Goal: Transaction & Acquisition: Book appointment/travel/reservation

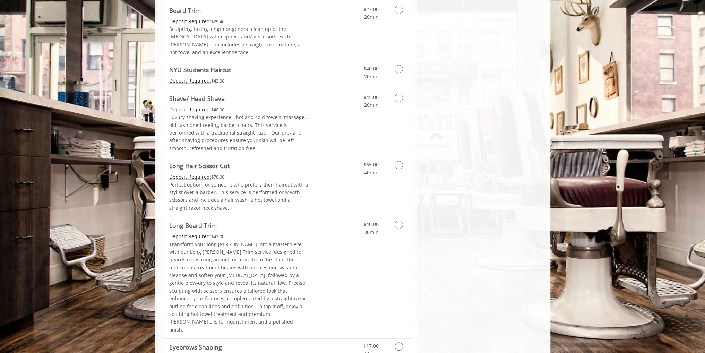
scroll to position [968, 0]
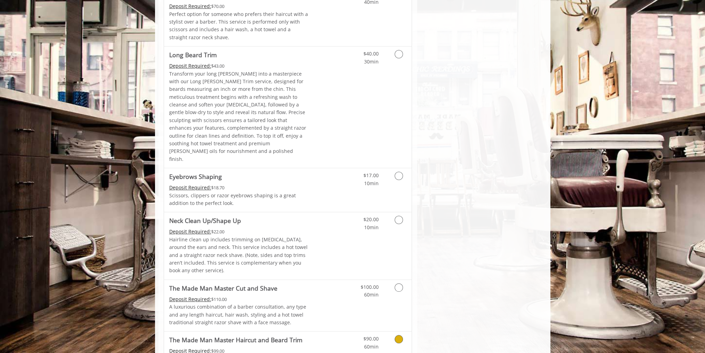
click at [395, 335] on icon "Grooming services" at bounding box center [399, 339] width 8 height 8
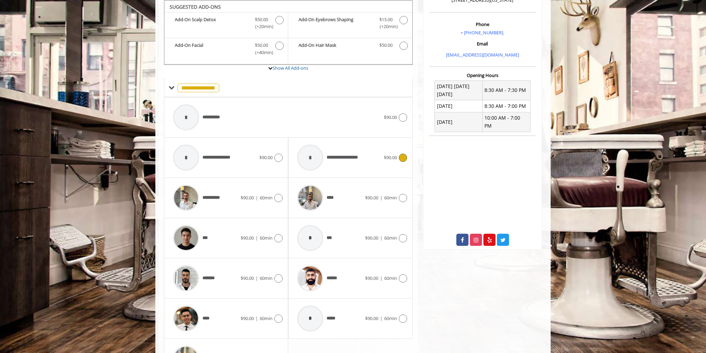
scroll to position [256, 0]
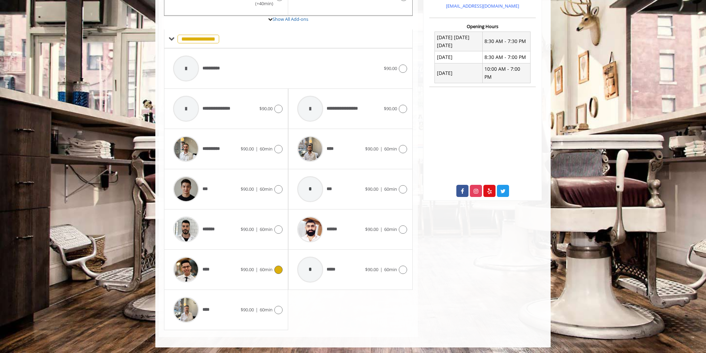
click at [276, 270] on icon at bounding box center [278, 270] width 8 height 8
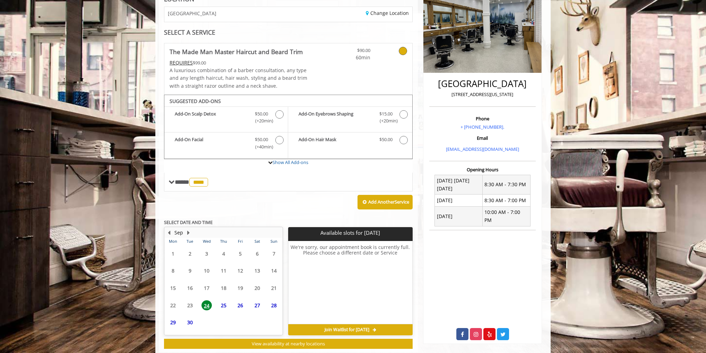
scroll to position [128, 0]
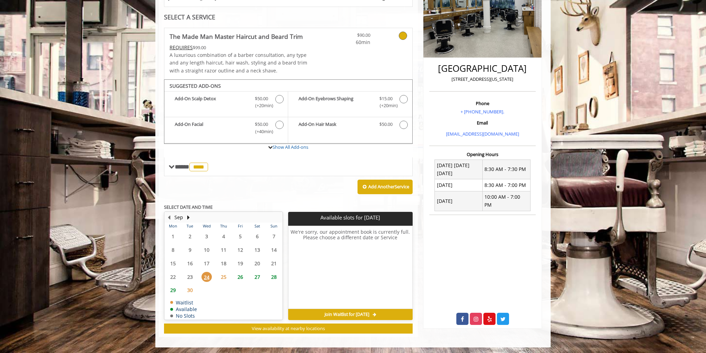
click at [240, 275] on span "26" at bounding box center [240, 277] width 10 height 10
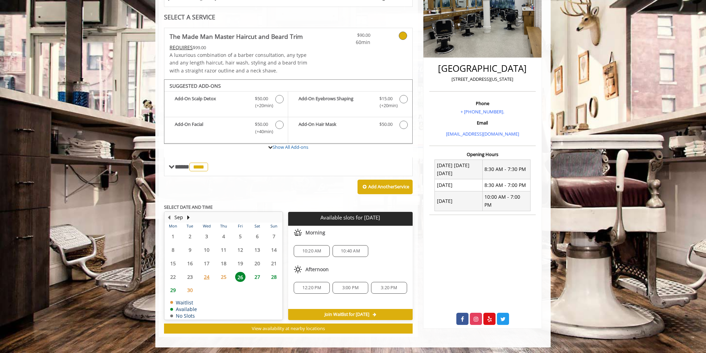
click at [336, 248] on span "10:40 AM" at bounding box center [350, 251] width 29 height 6
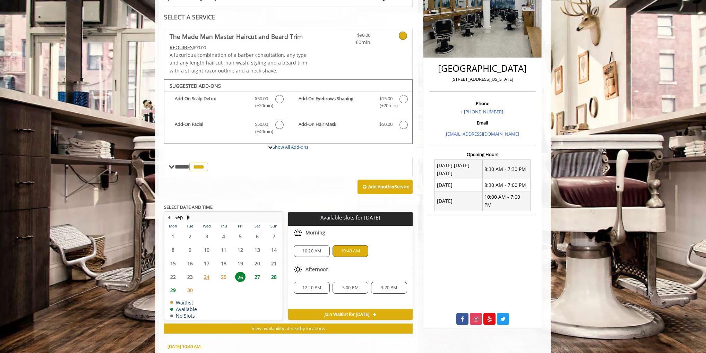
scroll to position [253, 0]
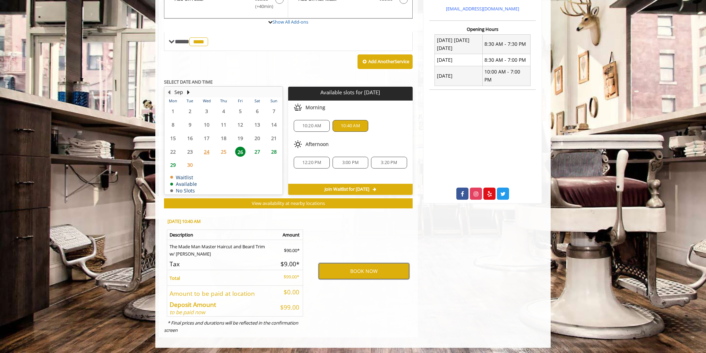
click at [345, 270] on button "BOOK NOW" at bounding box center [364, 271] width 90 height 16
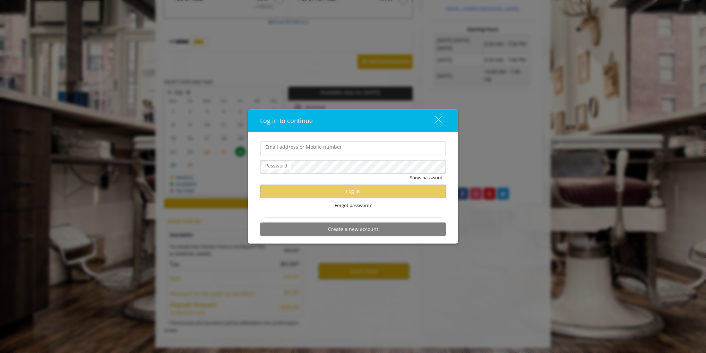
type input "**********"
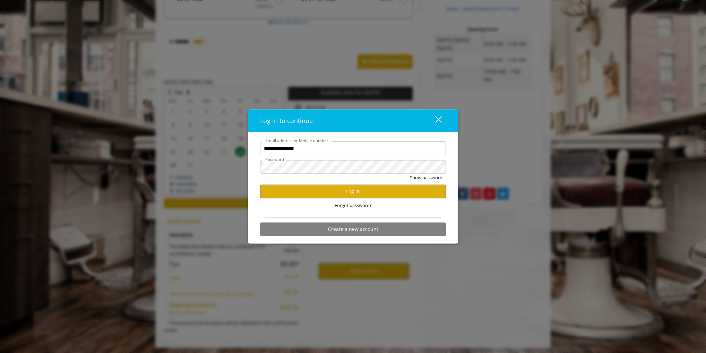
scroll to position [0, 0]
click at [439, 120] on div "close dialog" at bounding box center [438, 119] width 7 height 7
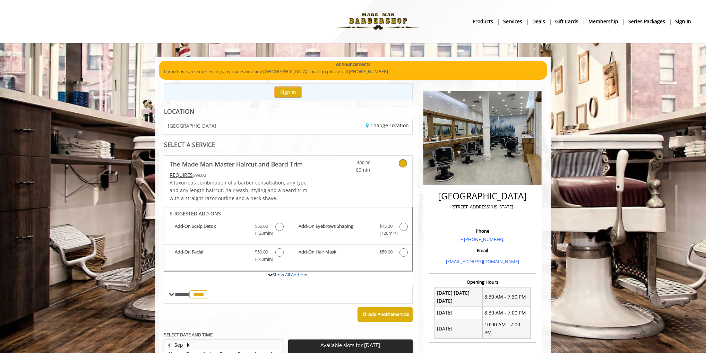
scroll to position [173, 0]
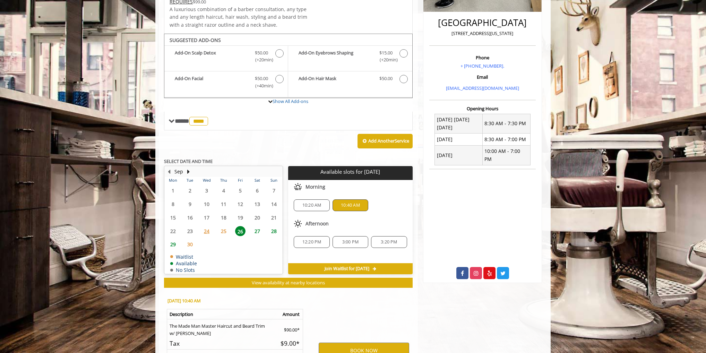
click at [315, 207] on div "10:20 AM" at bounding box center [312, 205] width 36 height 12
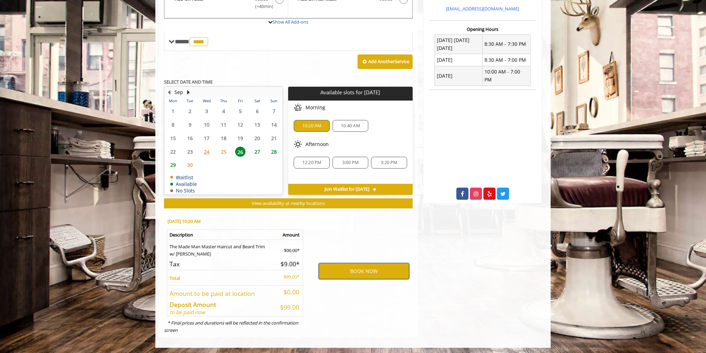
click at [379, 270] on button "BOOK NOW" at bounding box center [364, 271] width 90 height 16
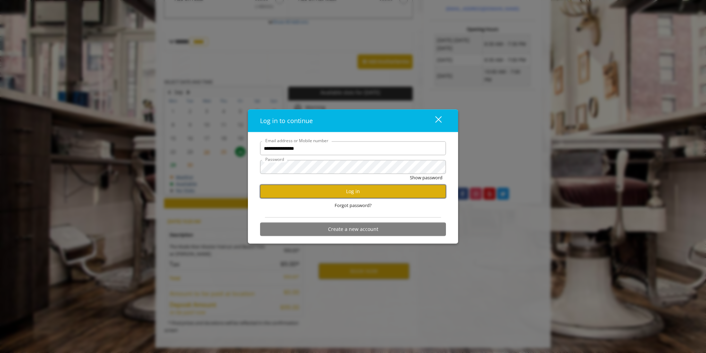
click at [377, 195] on button "Log in" at bounding box center [353, 191] width 186 height 14
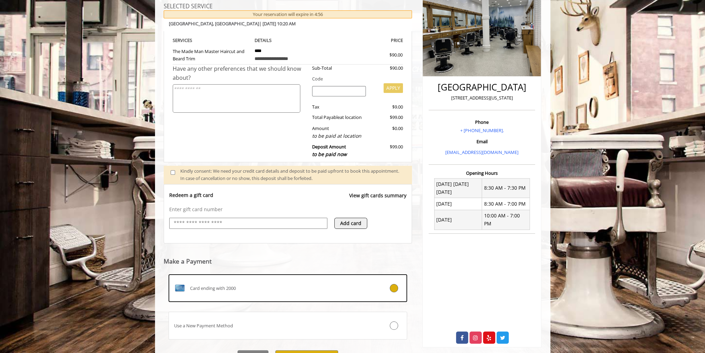
scroll to position [146, 0]
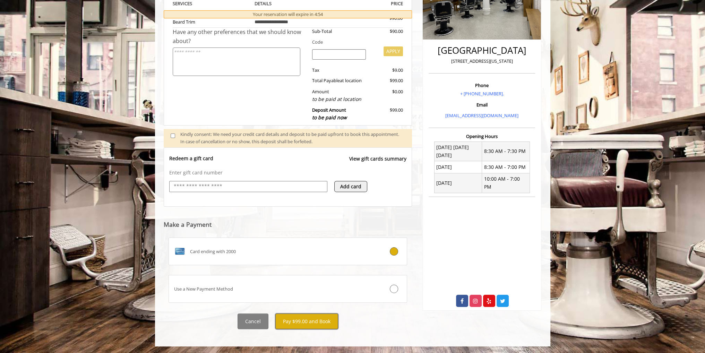
click at [303, 319] on button "Pay $99.00 and Book" at bounding box center [306, 321] width 63 height 16
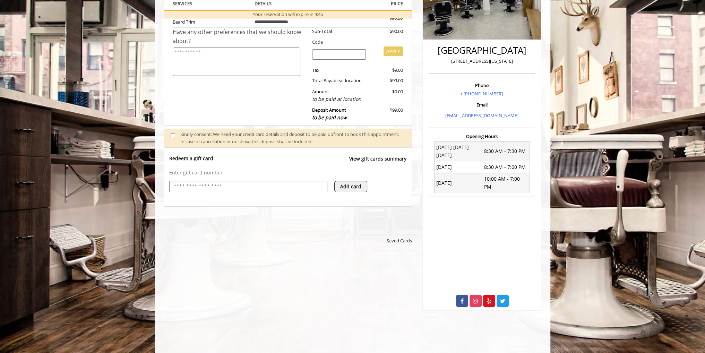
scroll to position [42, 0]
